Goal: Entertainment & Leisure: Consume media (video, audio)

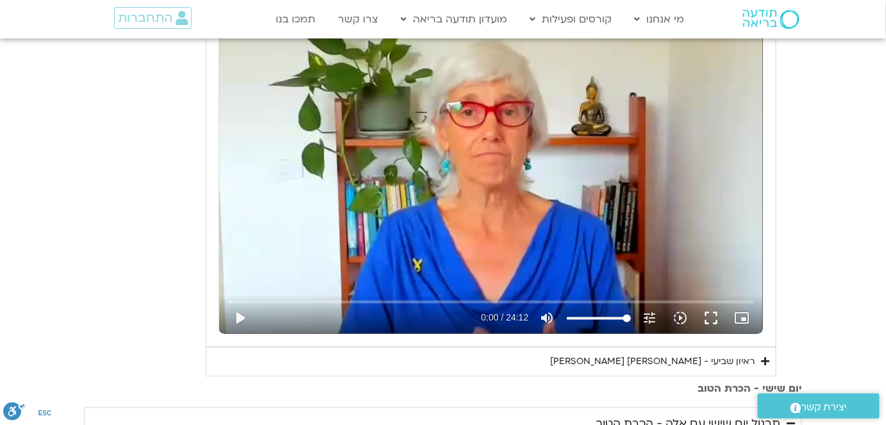
scroll to position [641, 0]
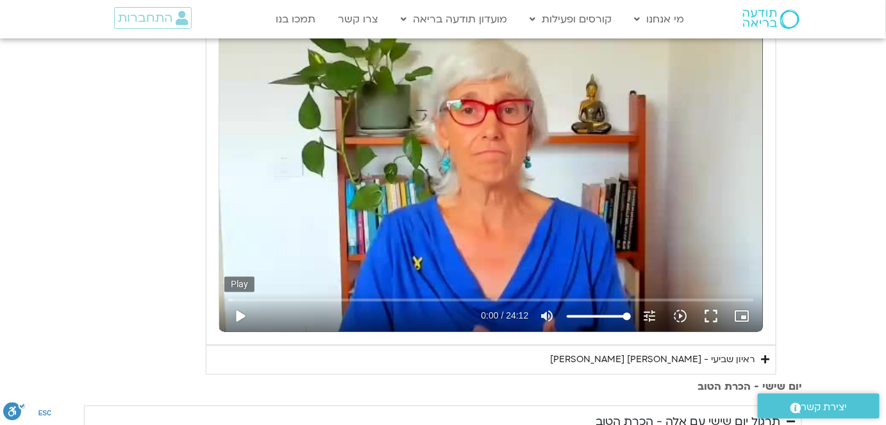
click at [236, 313] on button "play_arrow" at bounding box center [239, 316] width 31 height 31
click at [685, 313] on icon "slow_motion_video" at bounding box center [680, 316] width 15 height 15
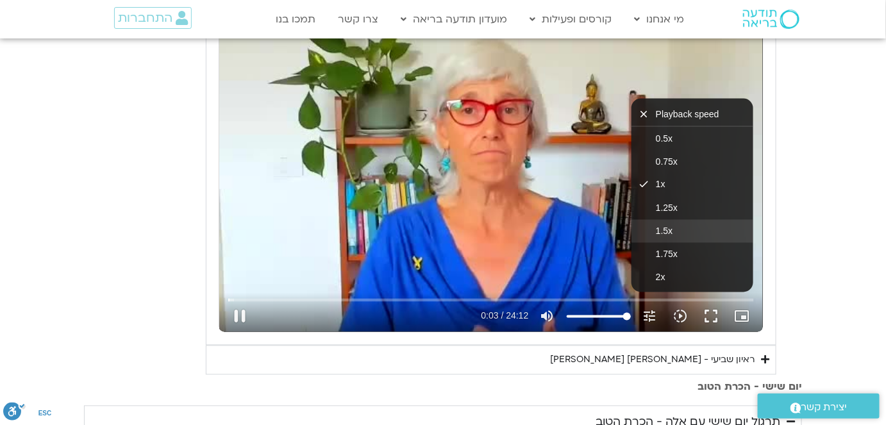
click at [669, 228] on span "1.5x" at bounding box center [664, 231] width 17 height 10
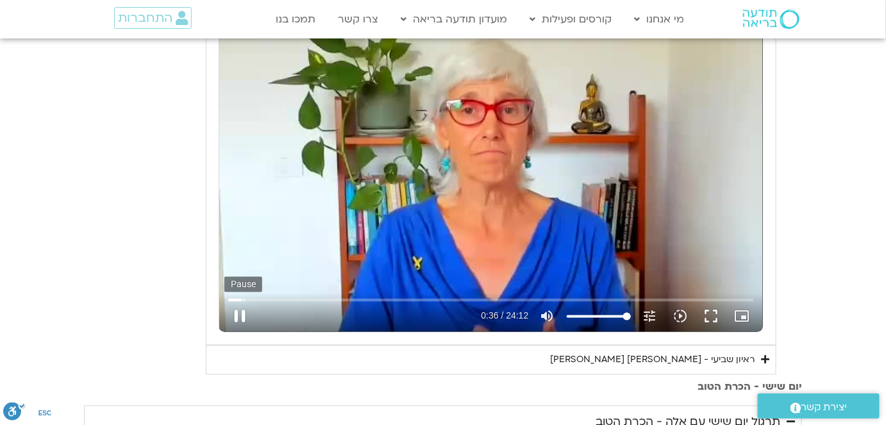
click at [239, 313] on button "pause" at bounding box center [239, 316] width 31 height 31
click at [239, 313] on button "play_arrow" at bounding box center [239, 316] width 31 height 31
click at [240, 313] on button "play_arrow" at bounding box center [239, 316] width 31 height 31
click at [242, 313] on button "play_arrow" at bounding box center [239, 316] width 31 height 31
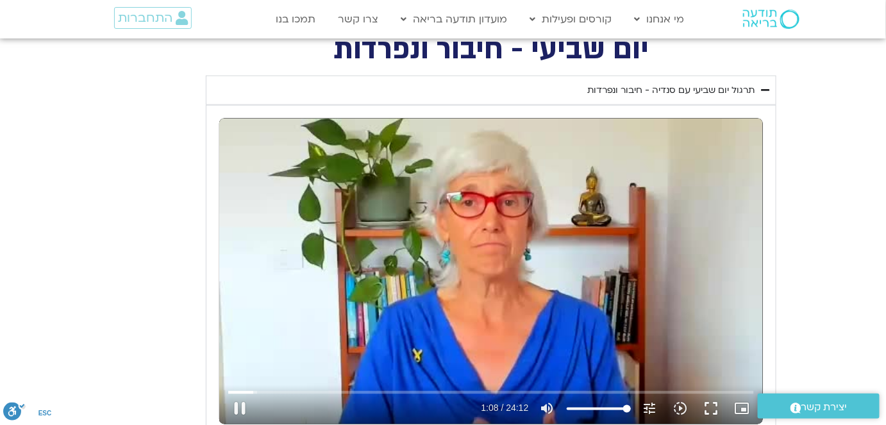
scroll to position [583, 0]
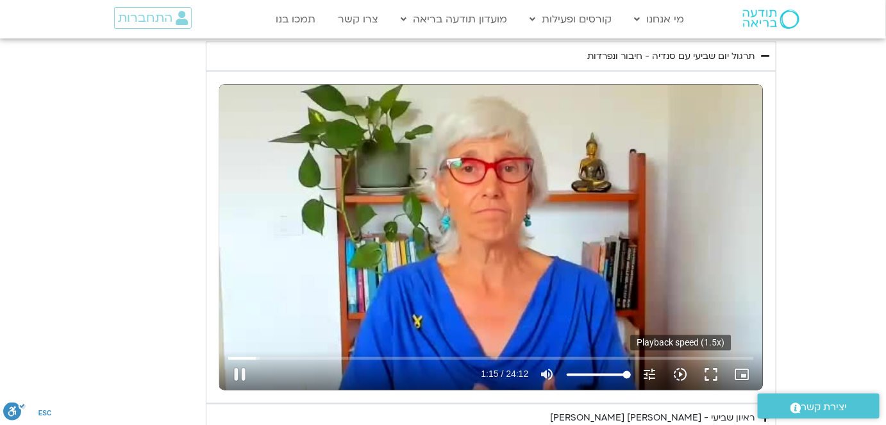
click at [684, 369] on icon "slow_motion_video" at bounding box center [680, 374] width 15 height 15
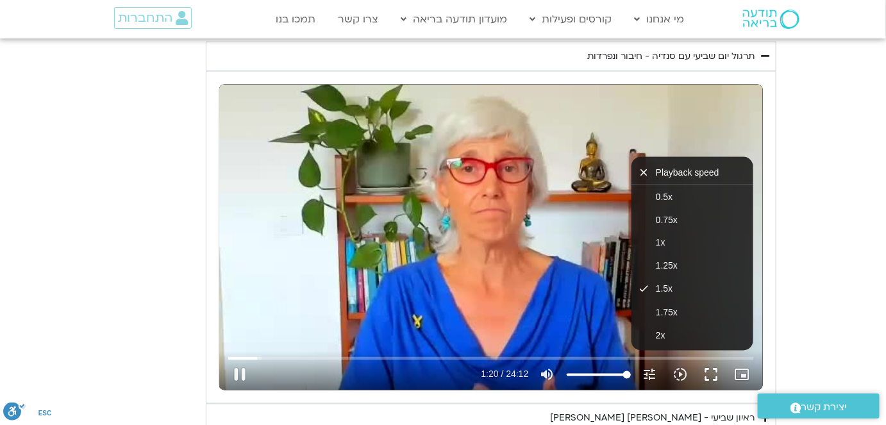
click at [712, 370] on button "fullscreen" at bounding box center [711, 375] width 31 height 31
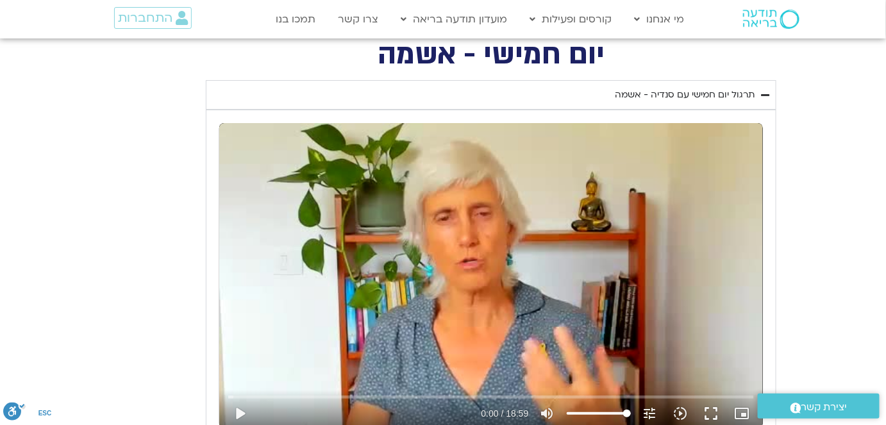
scroll to position [1573, 0]
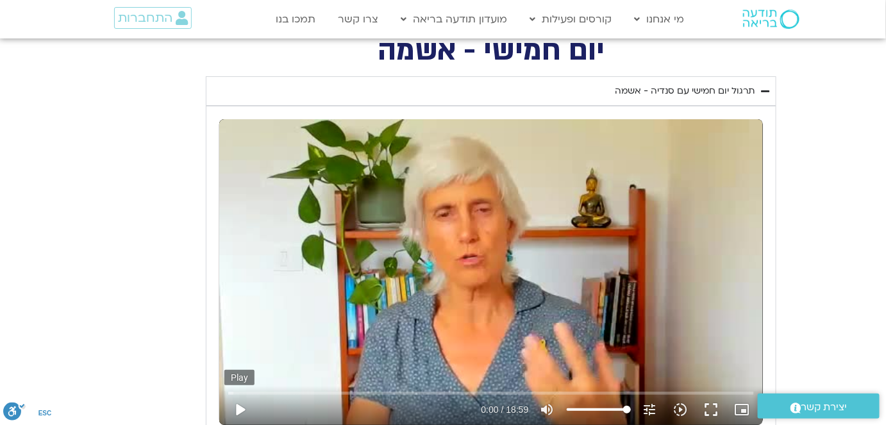
click at [241, 394] on button "play_arrow" at bounding box center [239, 409] width 31 height 31
type input "1452.76"
type input "0.046235"
type input "1452.76"
type input "0.178554"
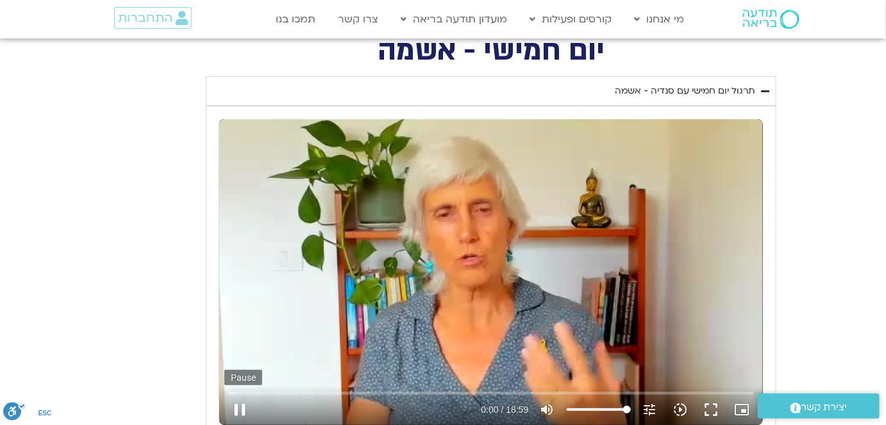
type input "1452.76"
type input "0.312843"
type input "1452.76"
type input "0.444784"
type input "1452.76"
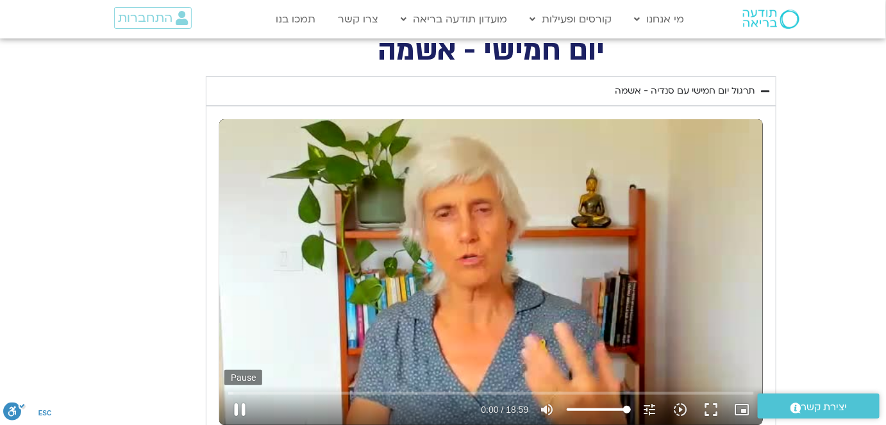
type input "0.579258"
type input "1452.76"
type input "0.713648"
type input "1452.76"
type input "0.845484"
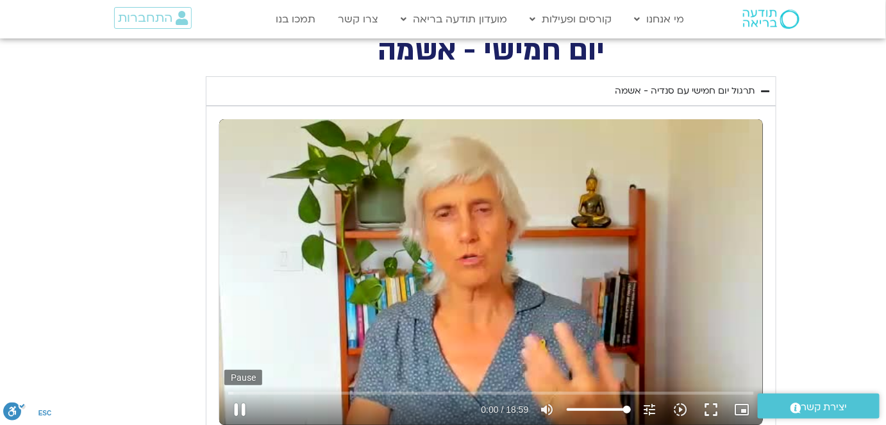
type input "1452.76"
type input "0.978928"
type input "1452.76"
type input "1.182173"
type input "1452.76"
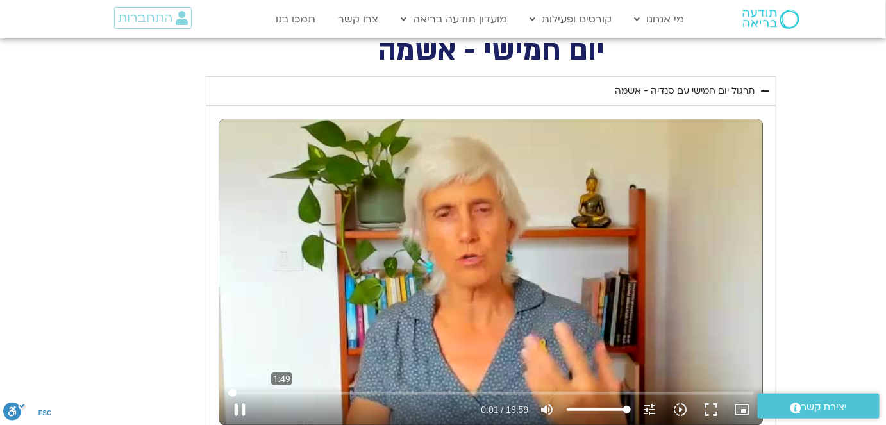
type input "1.32147"
type input "1452.76"
type input "1.377495"
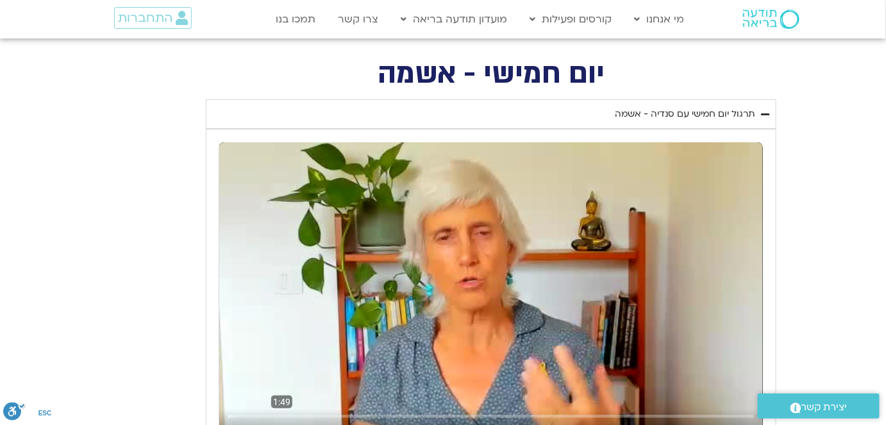
type input "1452.76"
type input "1.504185"
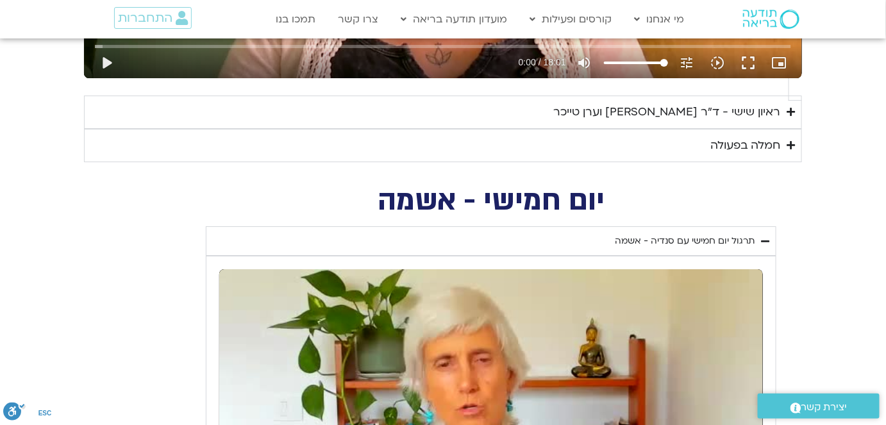
type input "1452.76"
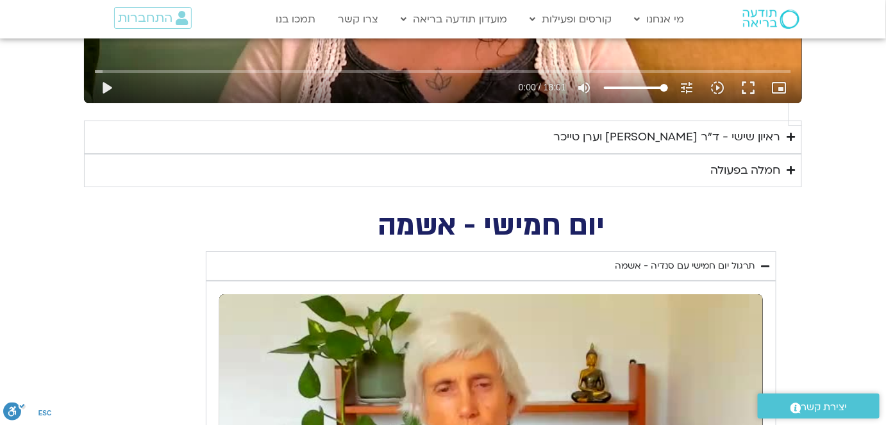
type input "1.636538"
type input "1452.76"
type input "1.763971"
type input "1452.76"
type input "1.895028"
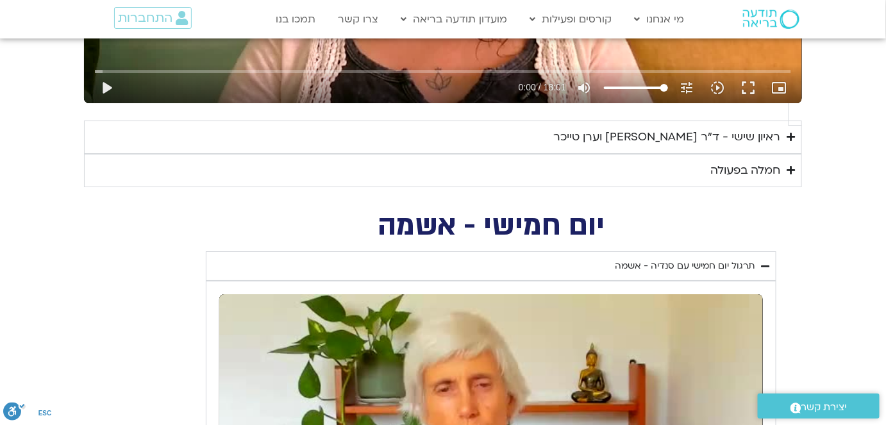
type input "1452.76"
type input "2.026877"
type input "1452.76"
type input "2.153784"
type input "1452.76"
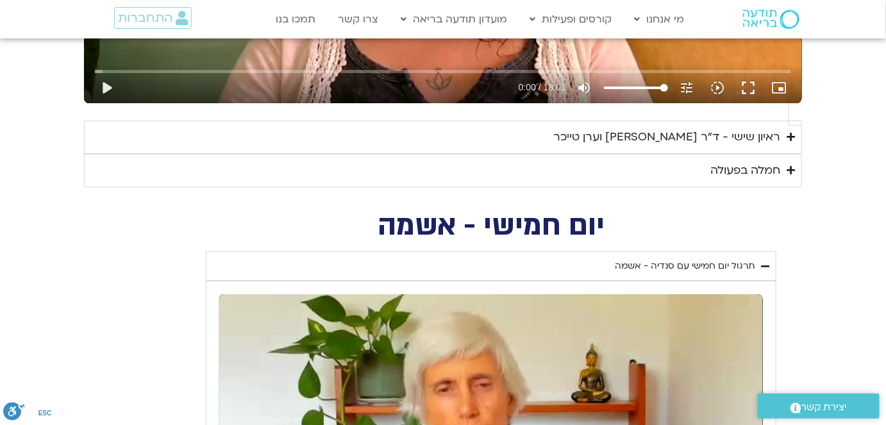
type input "2.28042"
type input "1452.76"
type input "2.407857"
type input "1452.76"
type input "2.54531"
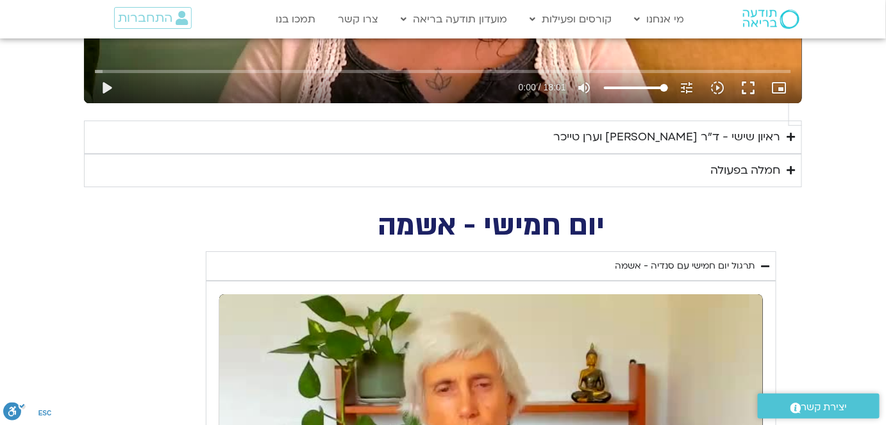
type input "1452.76"
type input "2.678906"
type input "1452.76"
type input "2.811027"
type input "1452.76"
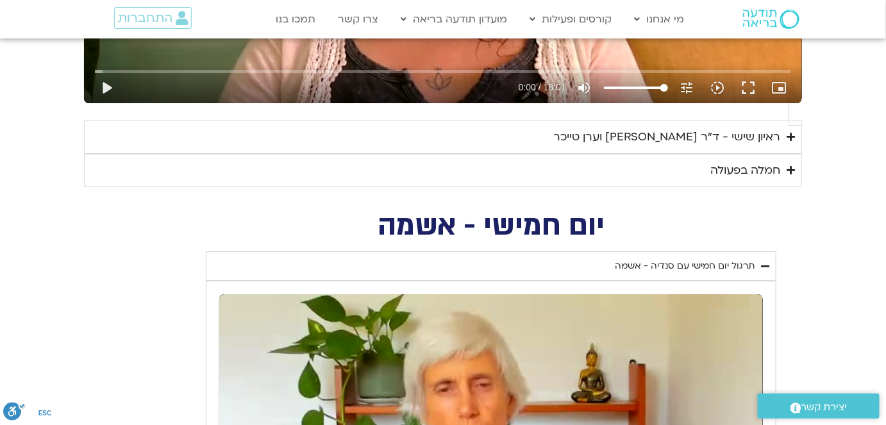
type input "2.945279"
type input "1452.76"
type input "3.078401"
type input "1452.76"
type input "3.211059"
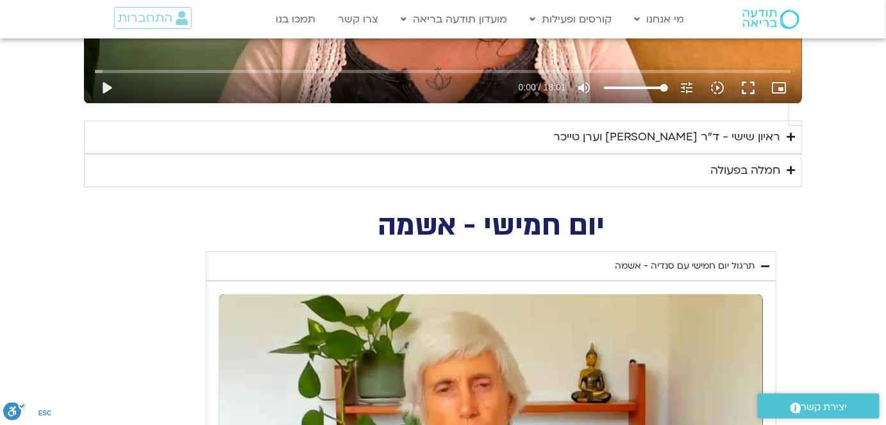
type input "1452.76"
type input "3.346373"
type input "1452.76"
type input "3.478636"
type input "1452.76"
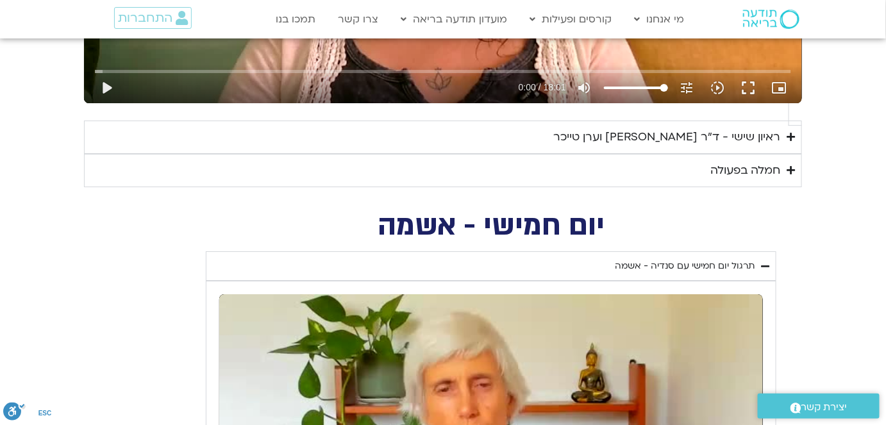
type input "3.610841"
type input "1452.76"
type input "3.745473"
type input "1452.76"
type input "3.87859"
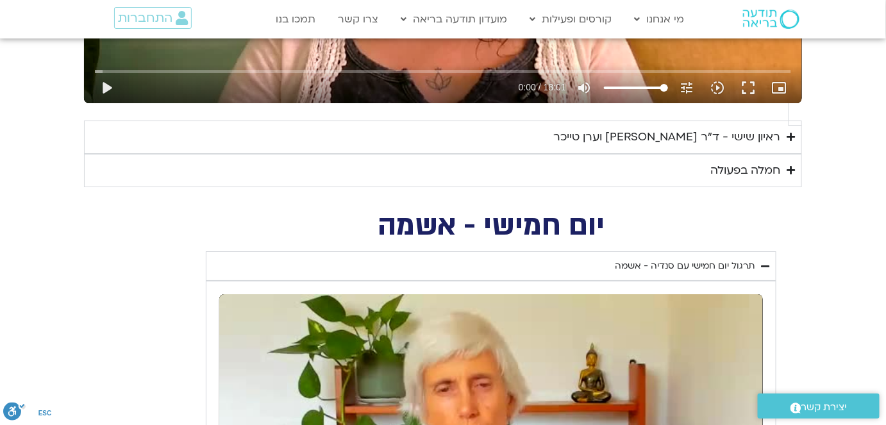
type input "1452.76"
type input "4.068427"
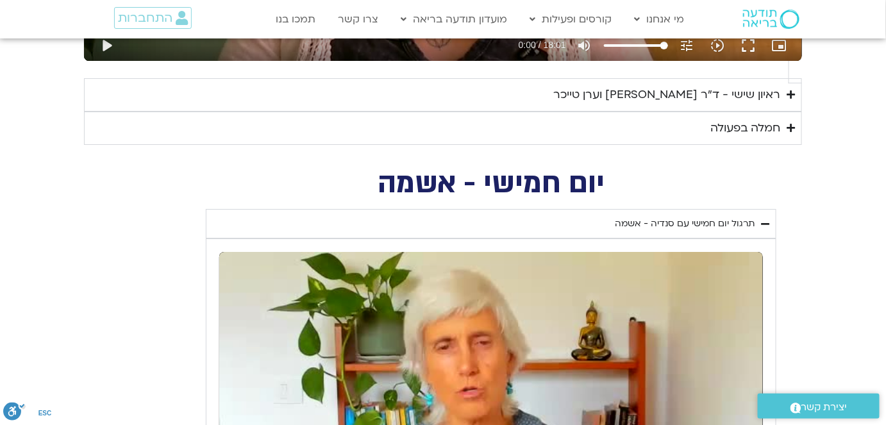
type input "1452.76"
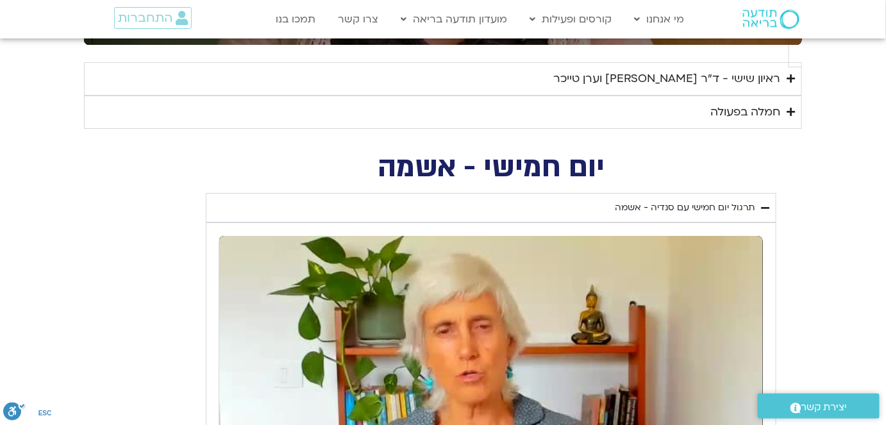
type input "4.239072"
type input "1452.76"
type input "4.352915"
type input "1452.76"
type input "4.428945"
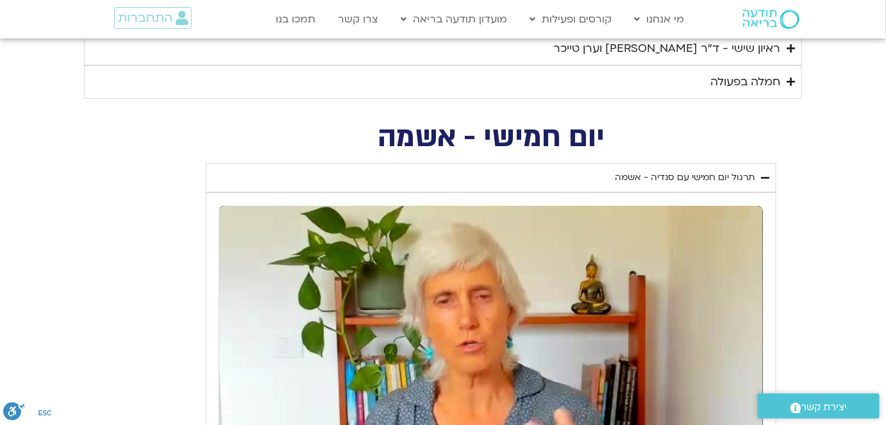
type input "1452.76"
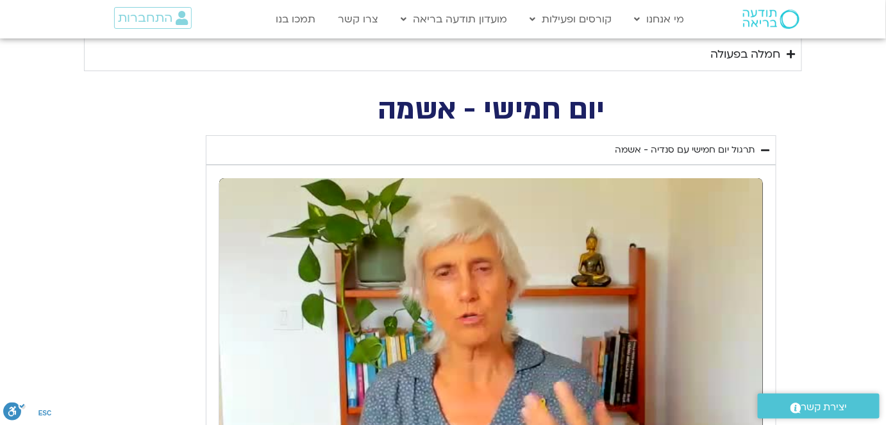
type input "4.634579"
type input "1452.76"
type input "4.769415"
type input "1452.76"
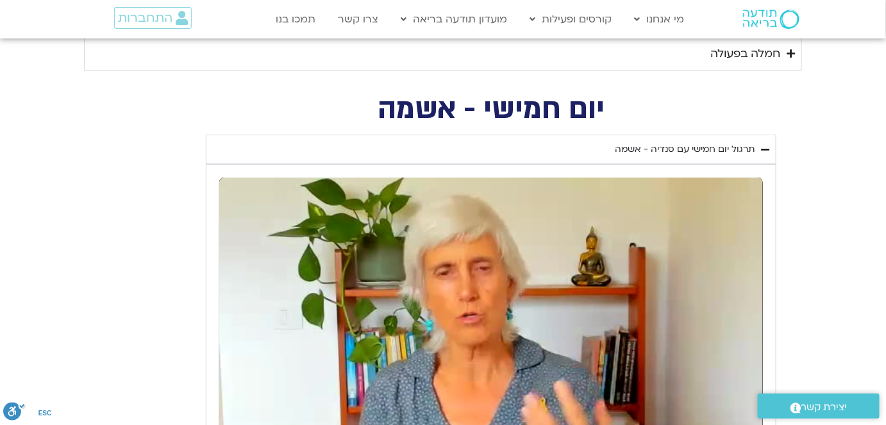
type input "4.9127"
type input "1452.76"
type input "5.04241"
type input "1452.76"
type input "5.182622"
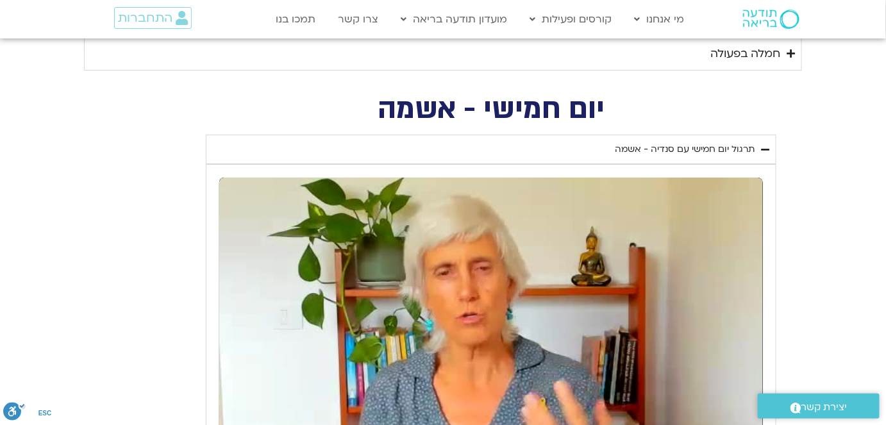
type input "1452.76"
type input "5.296984"
type input "1452.76"
type input "5.448538"
type input "1452.76"
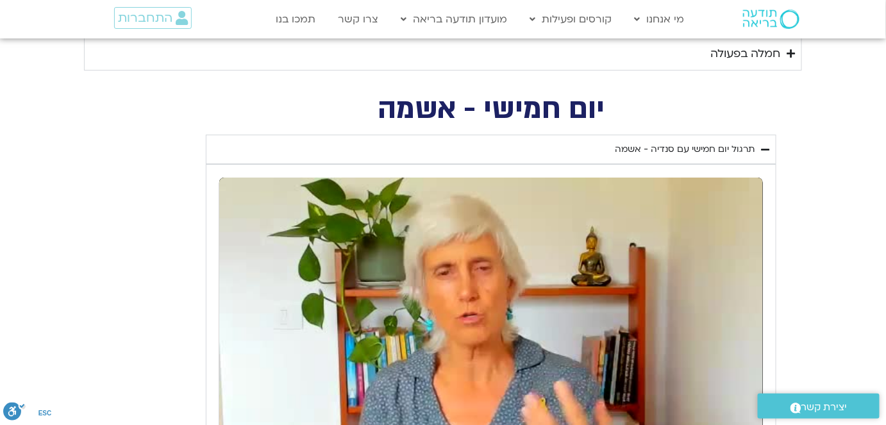
type input "5.578121"
type input "1452.76"
type input "5.695962"
type input "1452.76"
type input "5.830067"
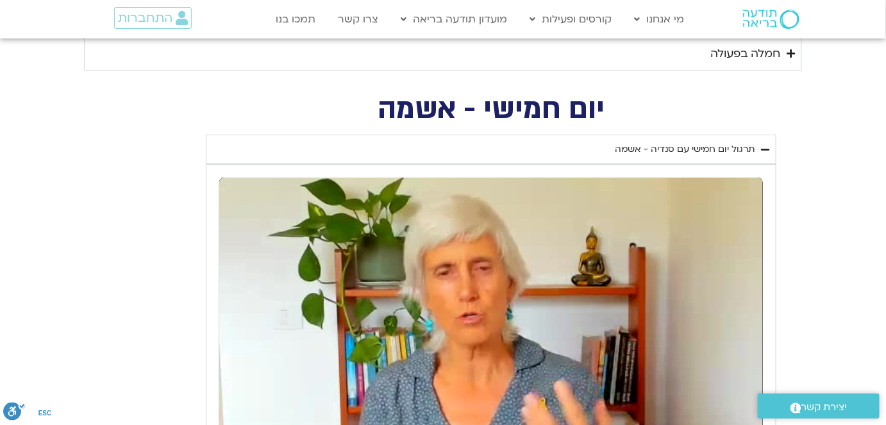
type input "1452.76"
type input "5.947135"
type input "1452.76"
type input "6.049973"
type input "1452.76"
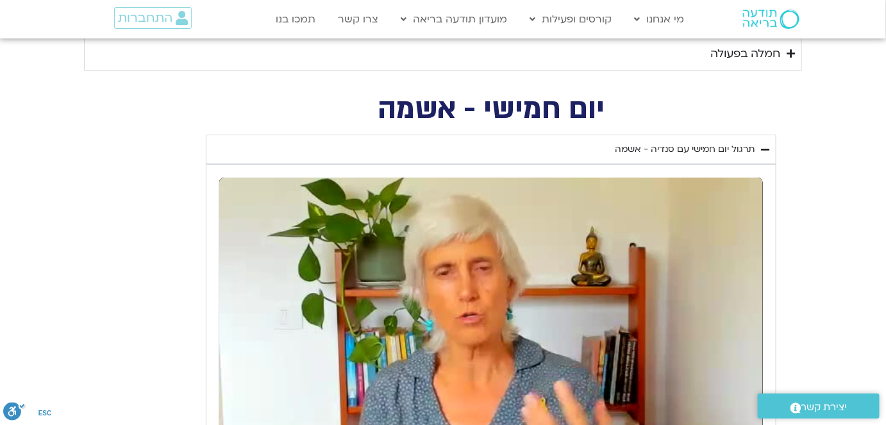
type input "6.143197"
type input "1452.76"
type input "6.275076"
type input "1452.76"
type input "6.41398"
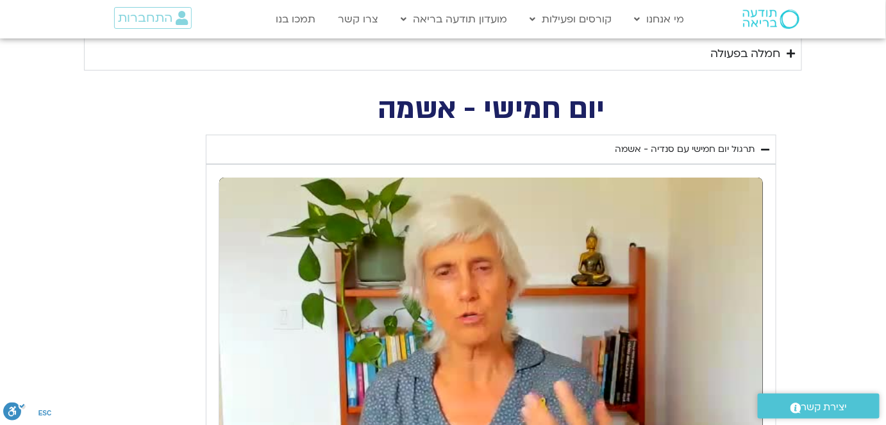
type input "1452.76"
type input "6.559731"
type input "1452.76"
type input "6.6871"
type input "1452.76"
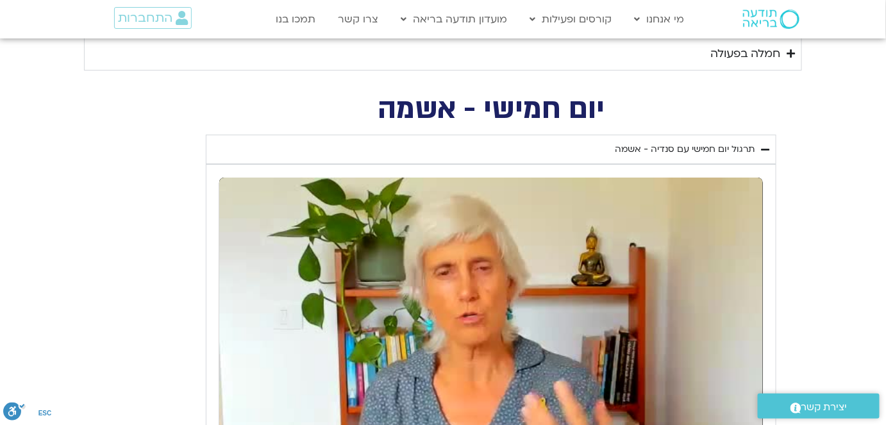
type input "6.815402"
type input "1452.76"
type input "6.949079"
type input "1452.76"
type input "7.081799"
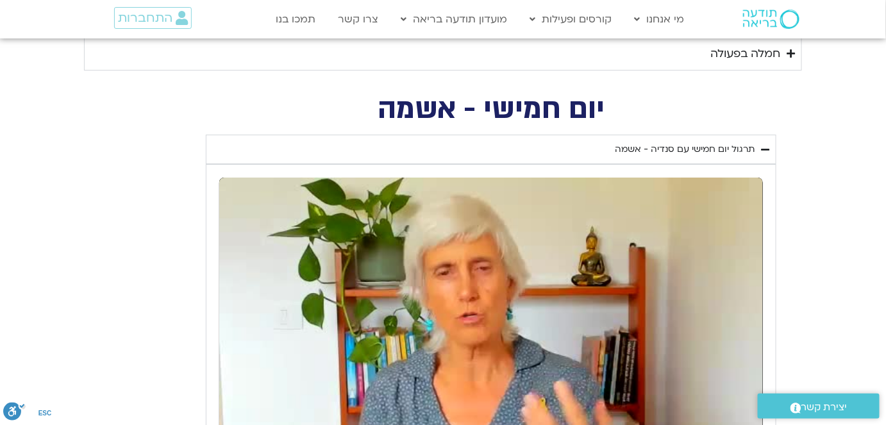
type input "1452.76"
type input "7.213584"
type input "1452.76"
type input "7.348034"
type input "1452.76"
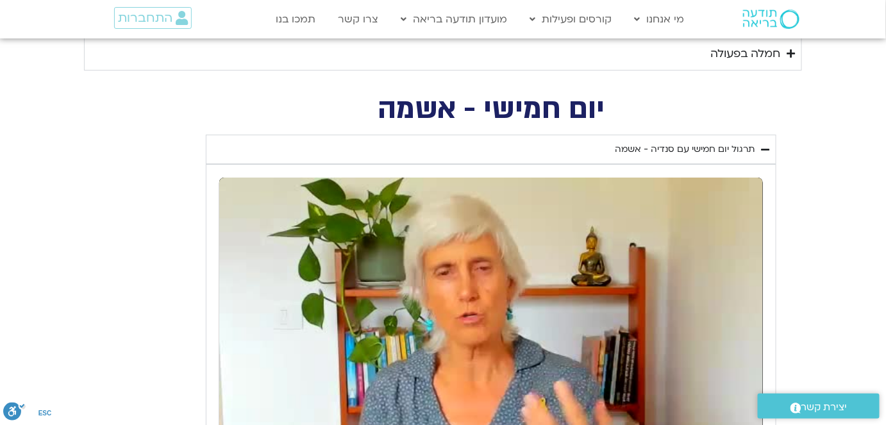
type input "7.480525"
type input "1452.76"
type input "7.663146"
type input "1452.76"
type input "7.795587"
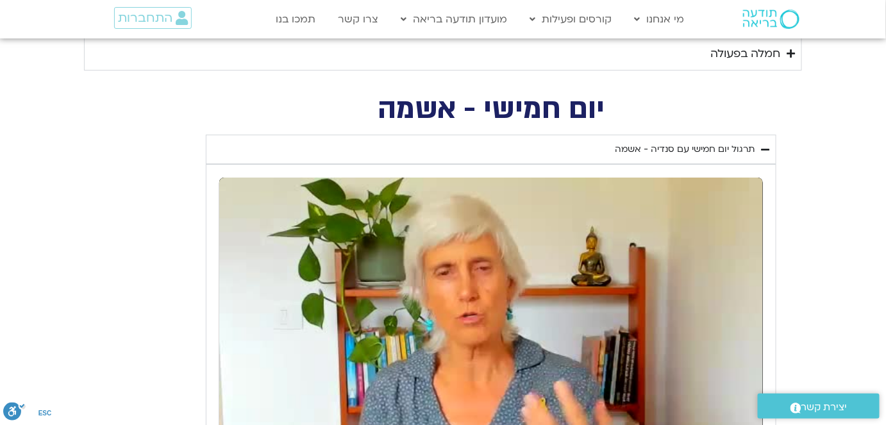
type input "1452.76"
type input "7.92892"
type input "1452.76"
type input "8.063974"
type input "1452.76"
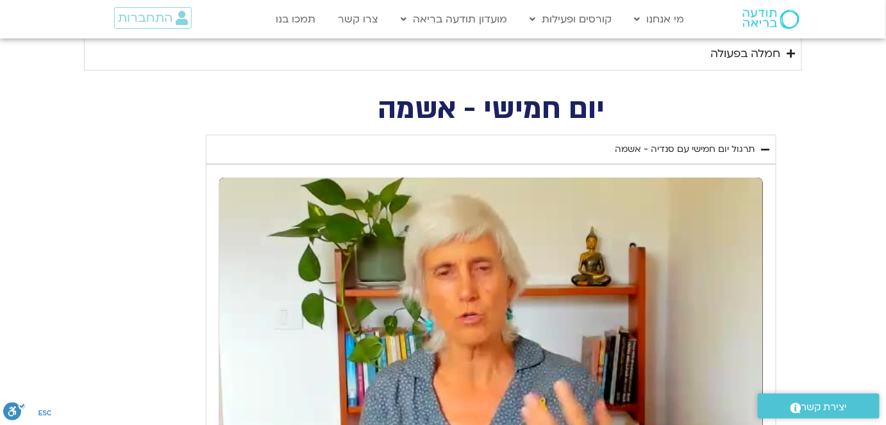
type input "8.19577"
type input "1452.76"
type input "8.328553"
type input "1452.76"
type input "8.461537"
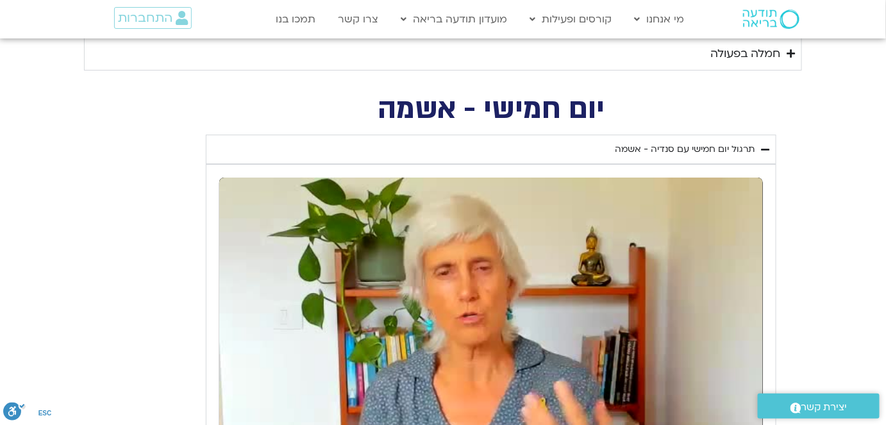
type input "1452.76"
type input "8.547145"
type input "1452.76"
type input "8.650707"
type input "1452.76"
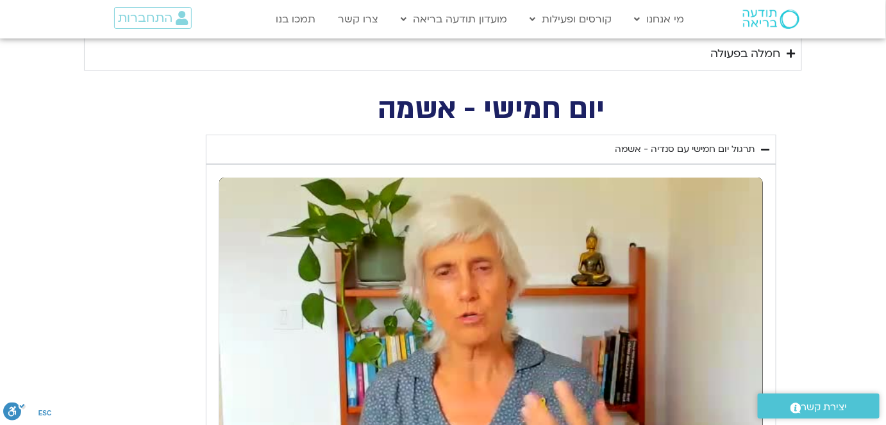
type input "8.783533"
type input "1452.76"
type input "8.97763"
type input "1452.76"
type input "9.0376"
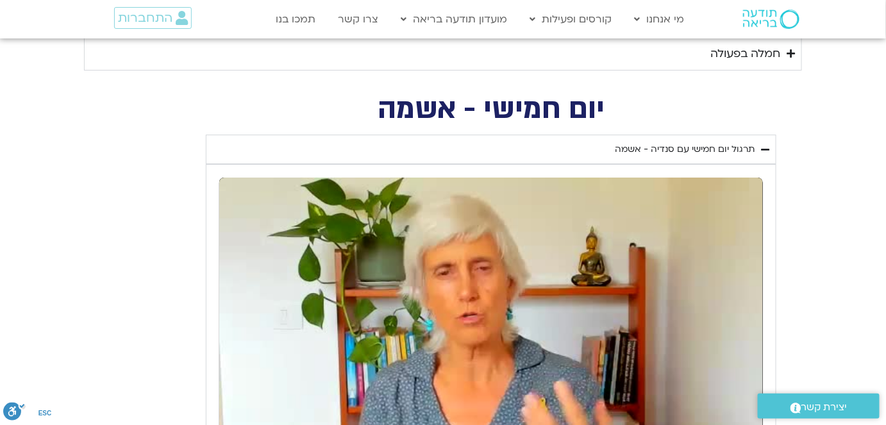
type input "1452.76"
type input "9.212317"
type input "1452.76"
type input "9.296279"
type input "1452.76"
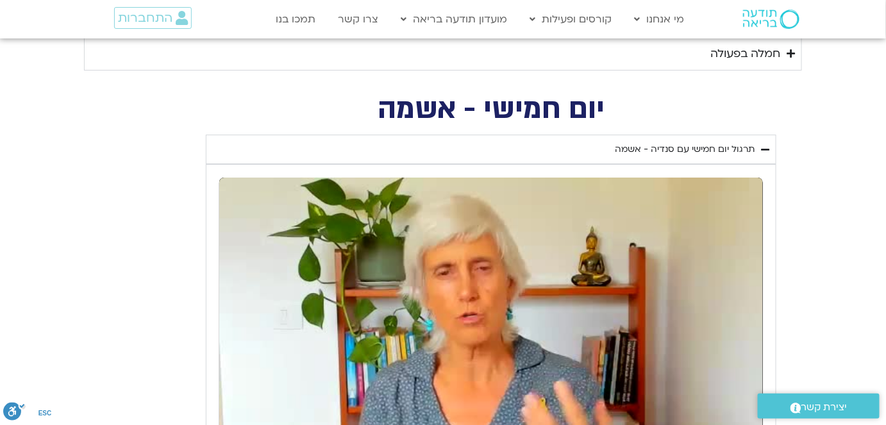
type input "9.428514"
type input "1452.76"
type input "9.557092"
type input "1452.76"
type input "9.688423"
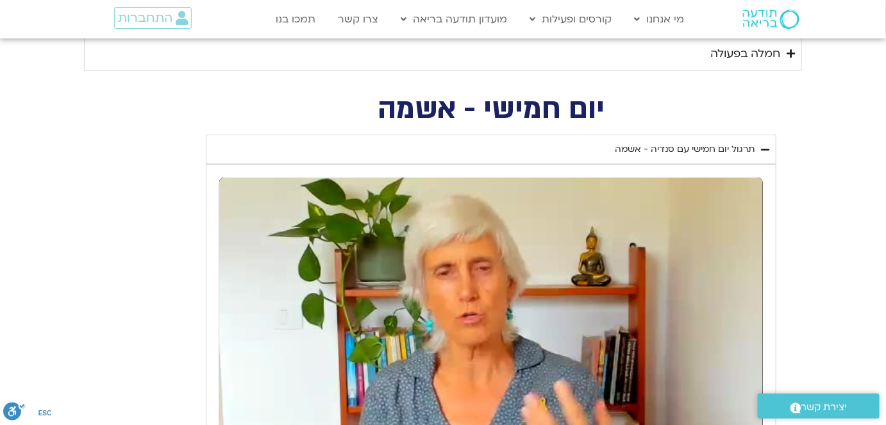
type input "1452.76"
type input "9.820965"
type input "1452.76"
type input "9.956601"
type input "1452.76"
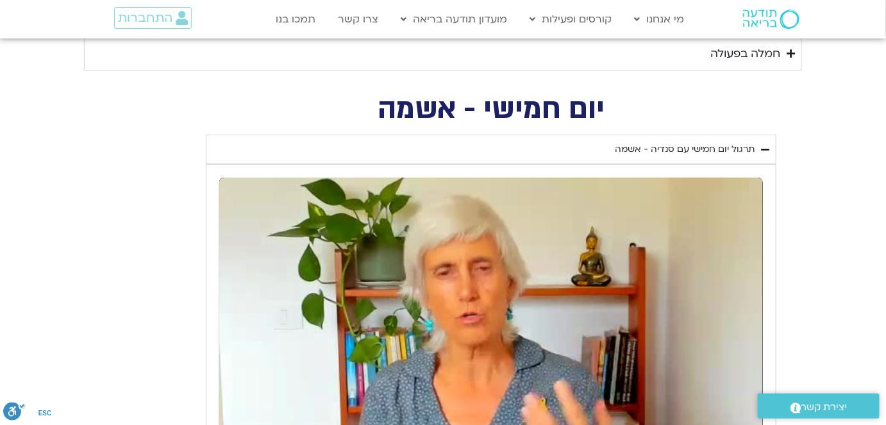
type input "10.086957"
type input "1452.76"
type input "10.21956"
type input "1452.76"
type input "10.357777"
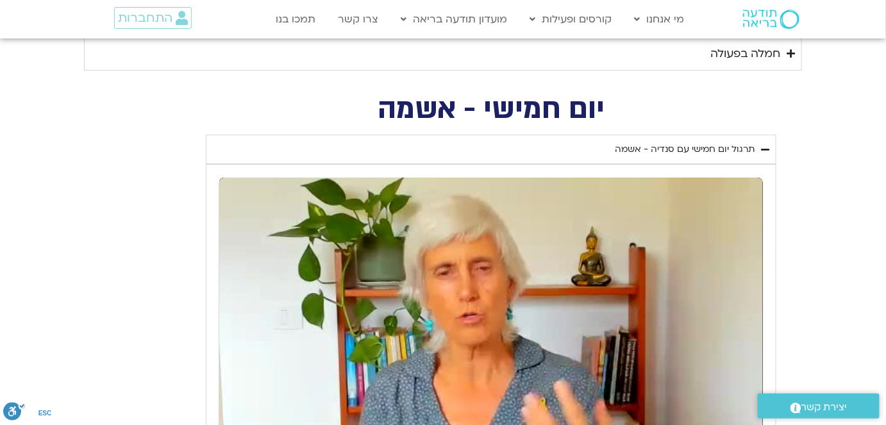
type input "1452.76"
type input "10.489033"
type input "1452.76"
type input "10.624469"
type input "1452.76"
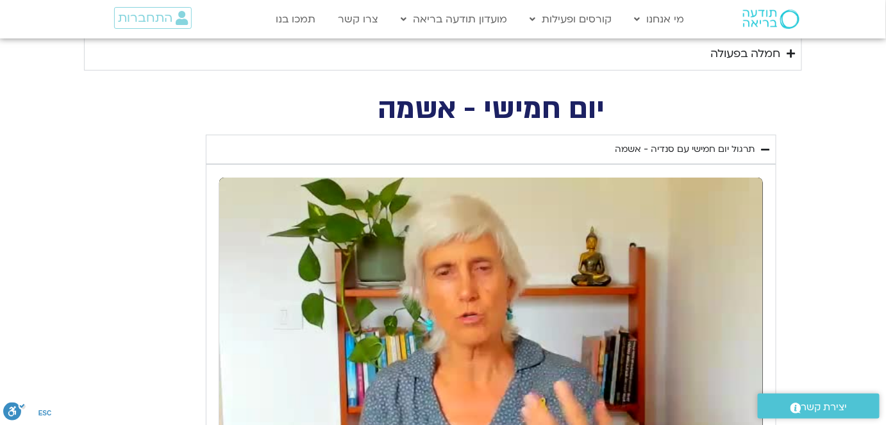
type input "10.757116"
type input "1452.76"
type input "10.896173"
type input "1452.76"
type input "11.026482"
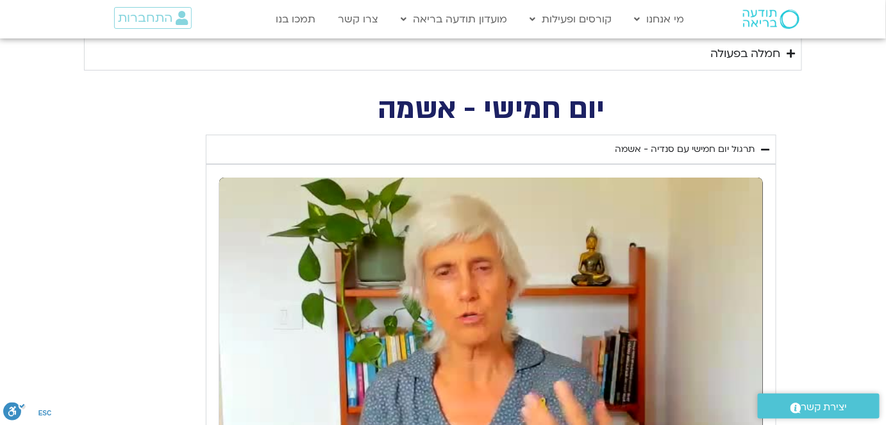
type input "1452.76"
type input "11.155777"
type input "1452.76"
type input "11.285541"
type input "1452.76"
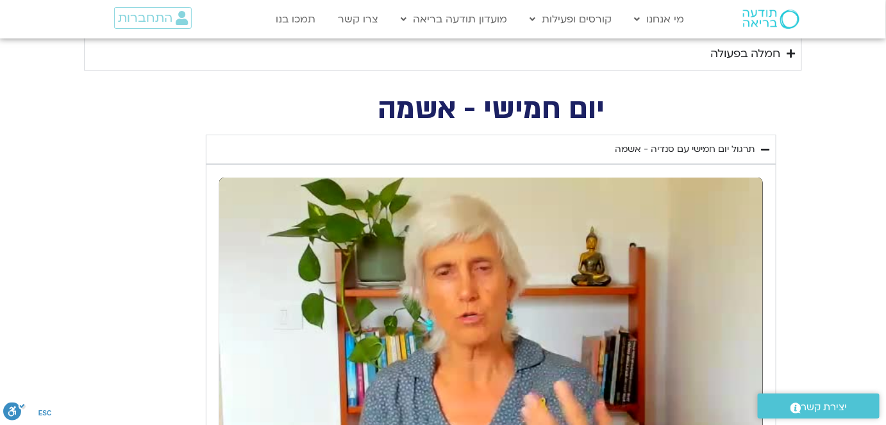
type input "11.41372"
type input "1452.76"
type input "11.63036"
type input "1452.76"
type input "11.681641"
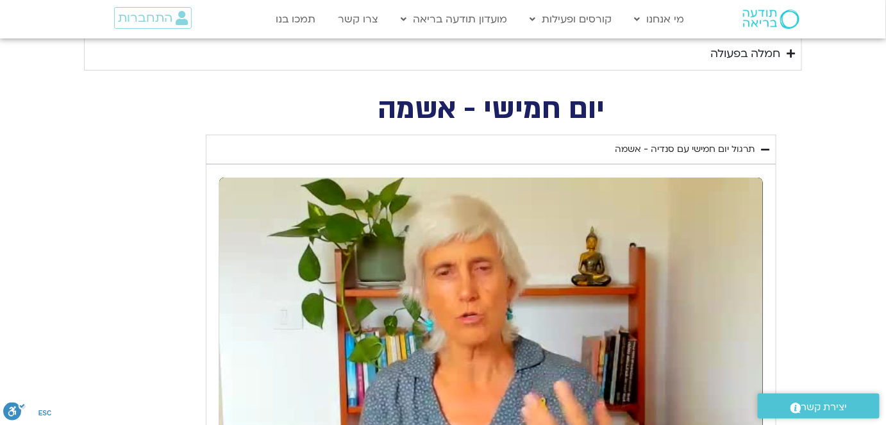
type input "1452.76"
type input "11.809037"
type input "1452.76"
type input "11.940839"
type input "1452.76"
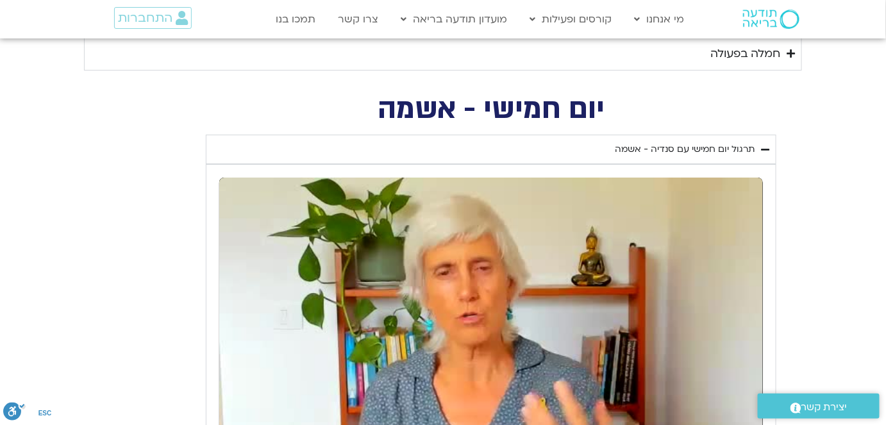
type input "12.070669"
type input "1452.76"
type input "12.205305"
type input "1452.76"
type input "12.334908"
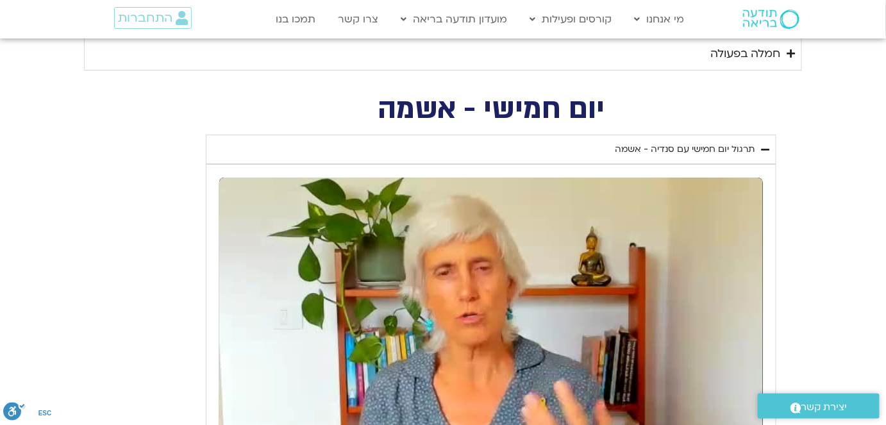
type input "1452.76"
type input "12.462612"
type input "1452.76"
type input "12.595237"
type input "1452.76"
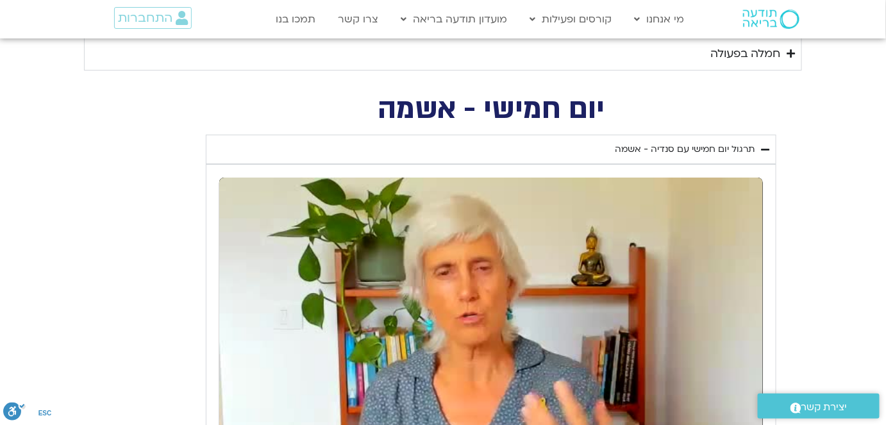
type input "12.721915"
type input "1452.76"
type input "12.851479"
type input "1452.76"
type input "12.980867"
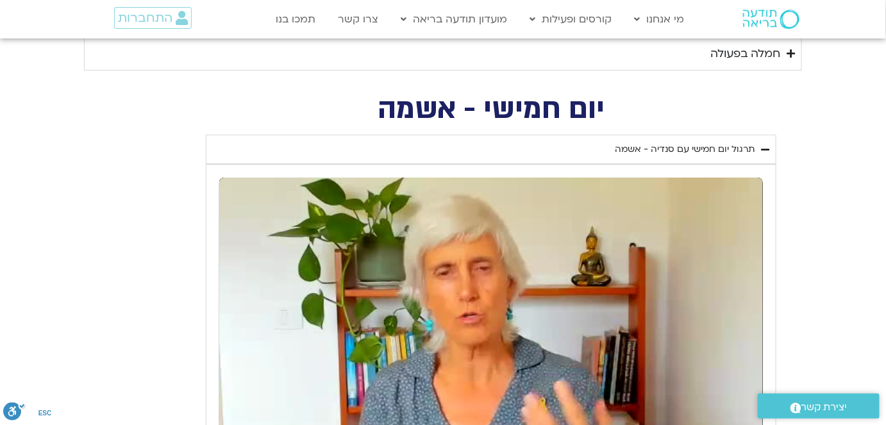
type input "1452.76"
type input "13.112384"
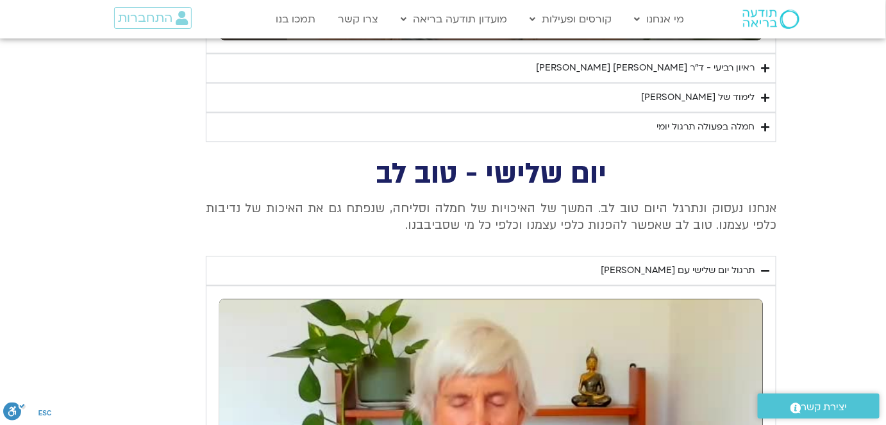
scroll to position [2621, 0]
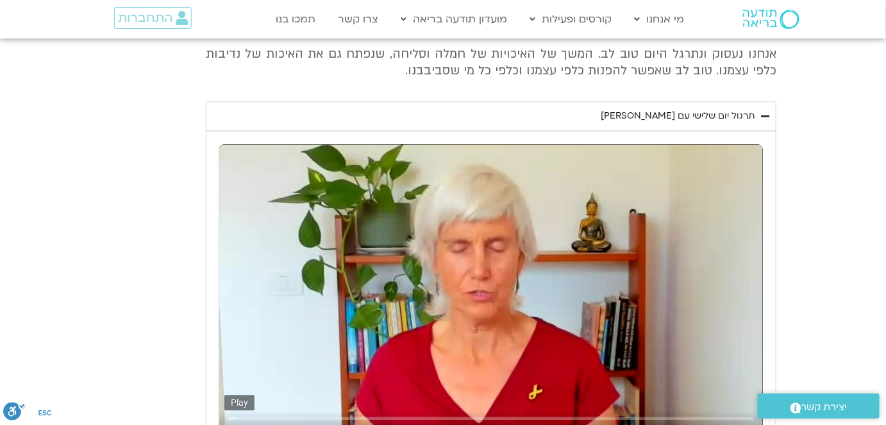
click at [270, 408] on div "Skip Ad pause 0:04 / 14:11 volume_up Mute tune Resolution Auto 240p slow_motion…" at bounding box center [490, 429] width 533 height 42
